Goal: Check status: Check status

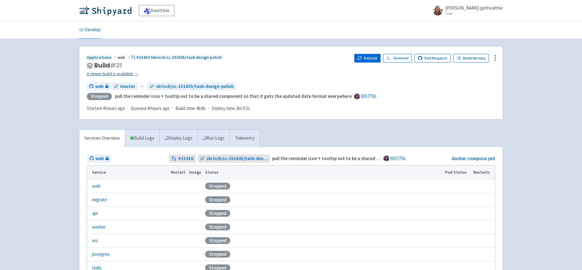
click at [125, 73] on link "A newer build is available →" at bounding box center [218, 73] width 263 height 7
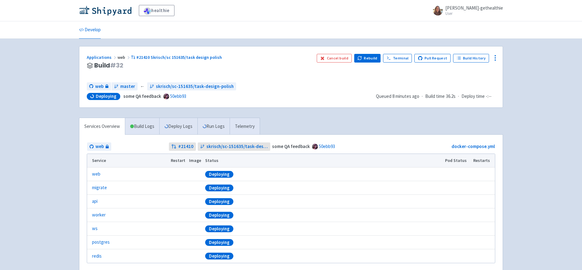
click at [265, 73] on div "Applications web #21410 Skrisch/sc 151635/task design polish Build # 32" at bounding box center [199, 66] width 225 height 24
click at [138, 127] on link "Build Logs" at bounding box center [142, 126] width 34 height 17
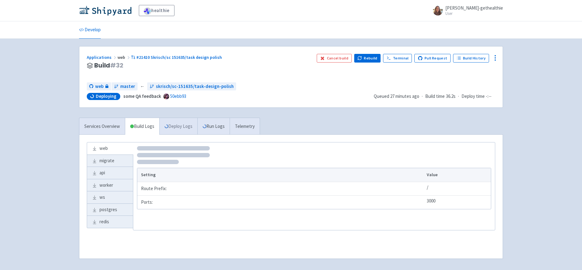
click at [177, 130] on link "Deploy Logs" at bounding box center [178, 126] width 38 height 17
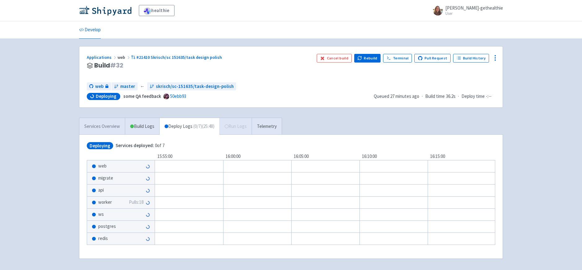
click at [83, 127] on link "Services Overview" at bounding box center [102, 126] width 46 height 17
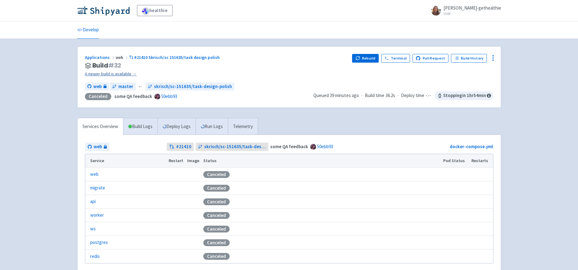
click at [105, 74] on link "A newer build is available →" at bounding box center [216, 73] width 263 height 7
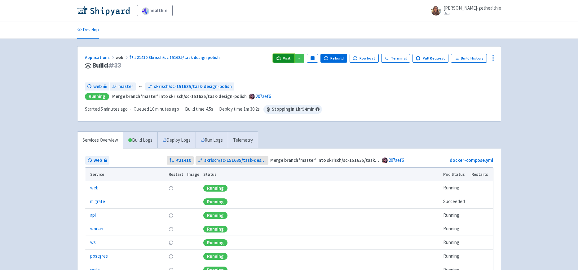
click at [291, 57] on span "Visit" at bounding box center [287, 58] width 8 height 5
